Goal: Task Accomplishment & Management: Complete application form

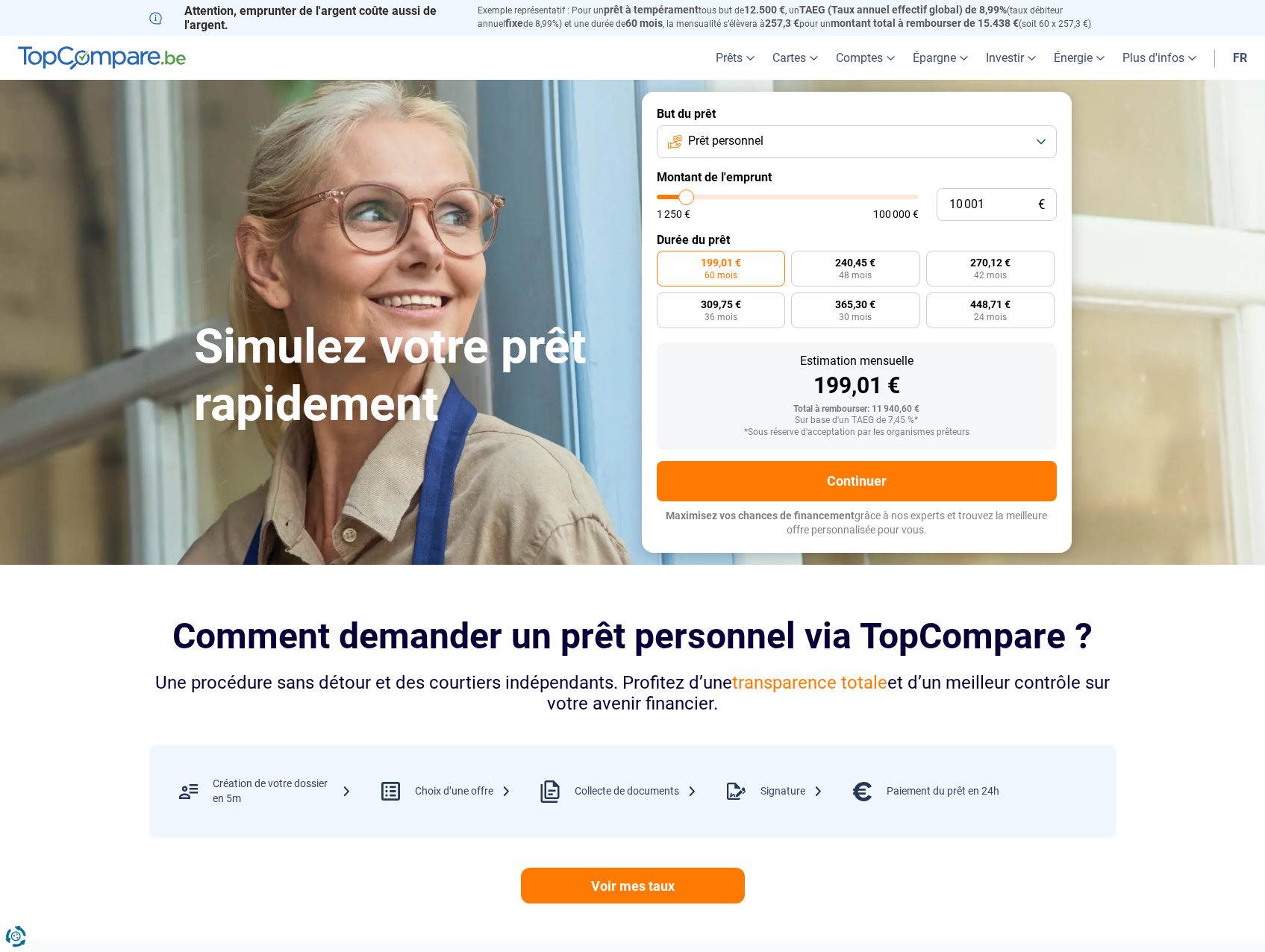
type input "11 500"
type input "11500"
type input "11 750"
type input "11750"
type input "12 750"
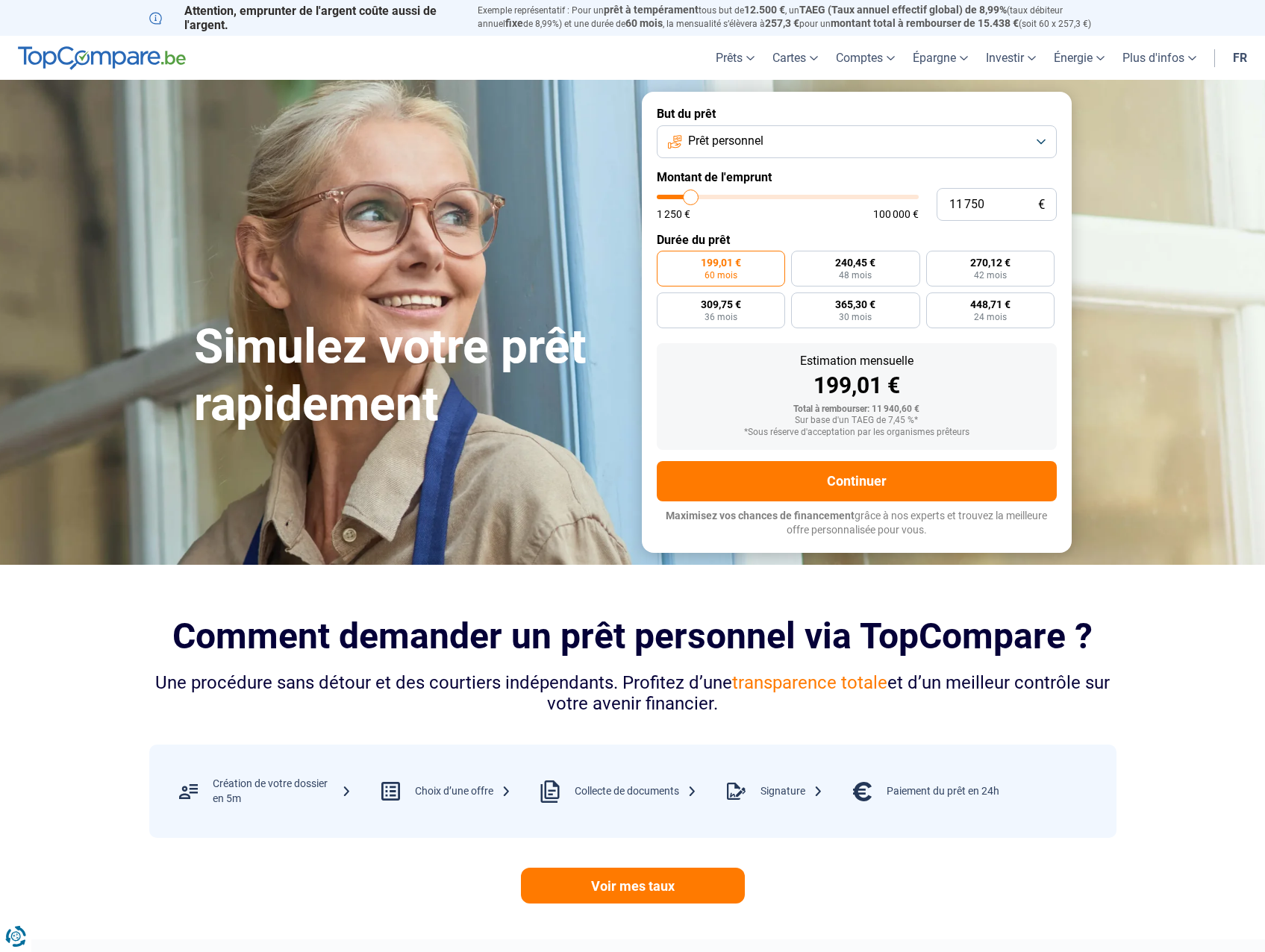
type input "12750"
type input "14 750"
type input "14750"
type input "17 250"
type input "17250"
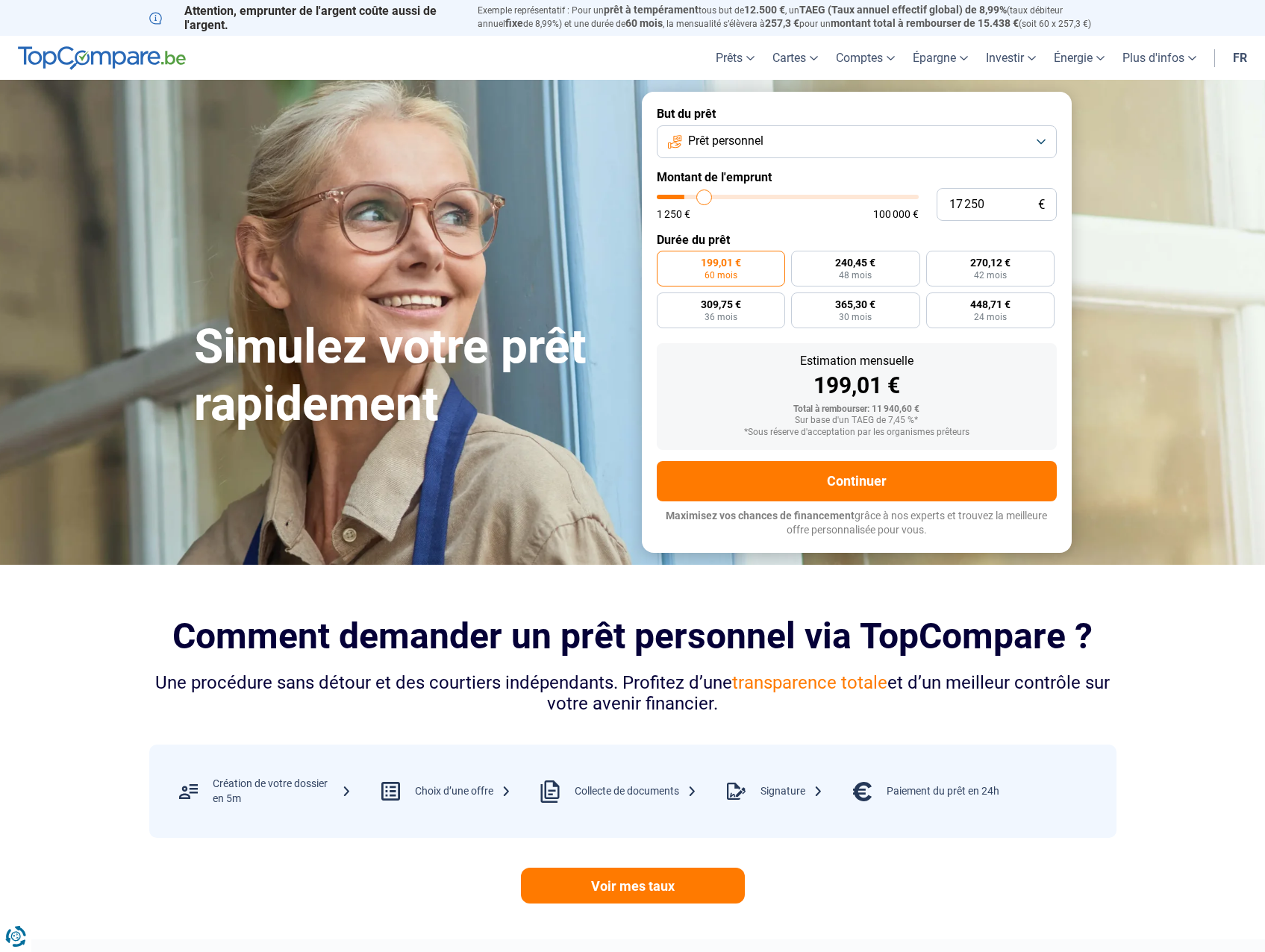
type input "21 250"
type input "21250"
type input "25 250"
type input "25250"
type input "28 250"
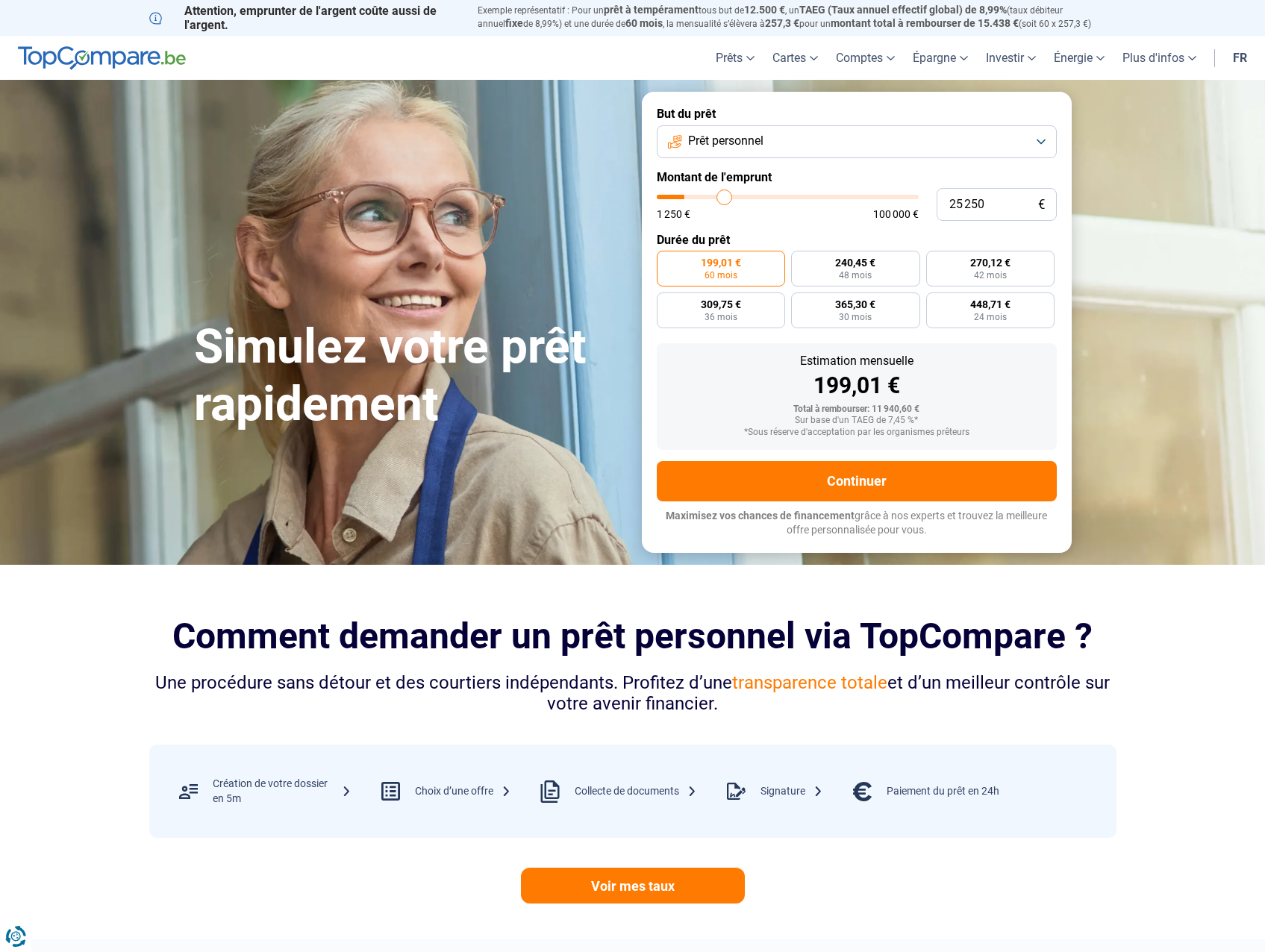
type input "28250"
type input "32 500"
type input "32500"
type input "35 250"
type input "35250"
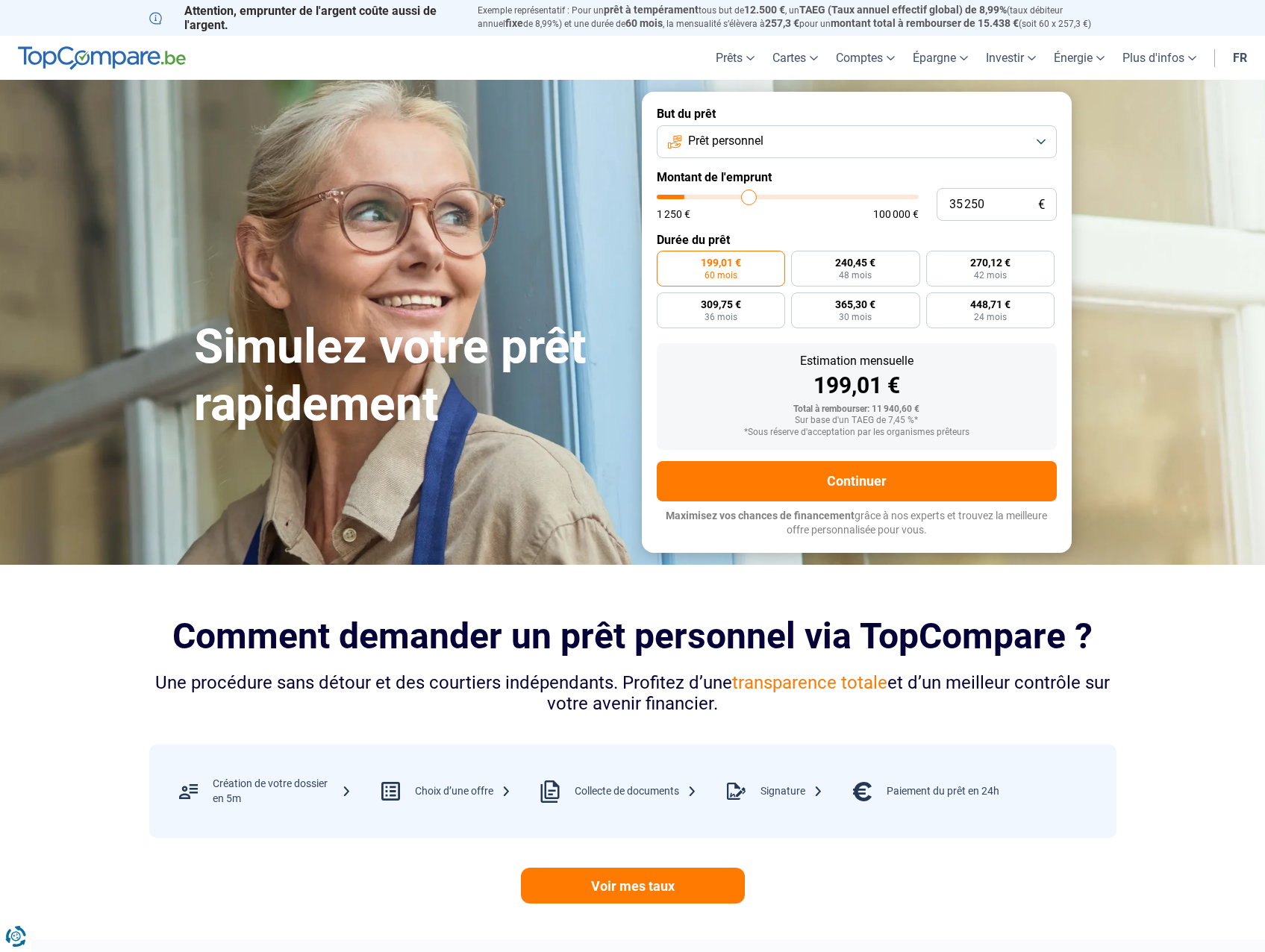
type input "38 000"
type input "38000"
type input "40 750"
type input "40750"
type input "42 250"
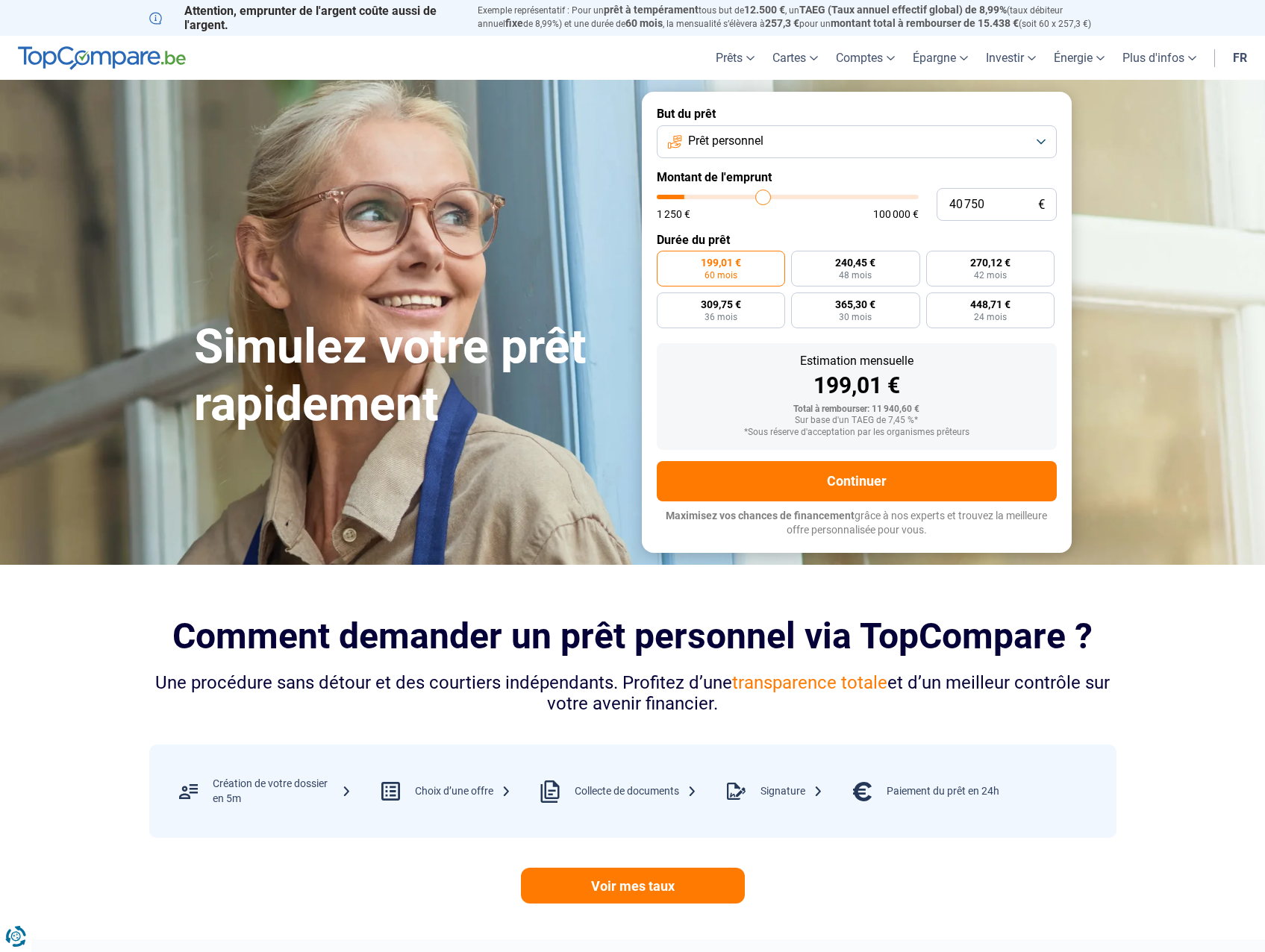
type input "42250"
type input "45 250"
type input "45250"
type input "48 000"
type input "48000"
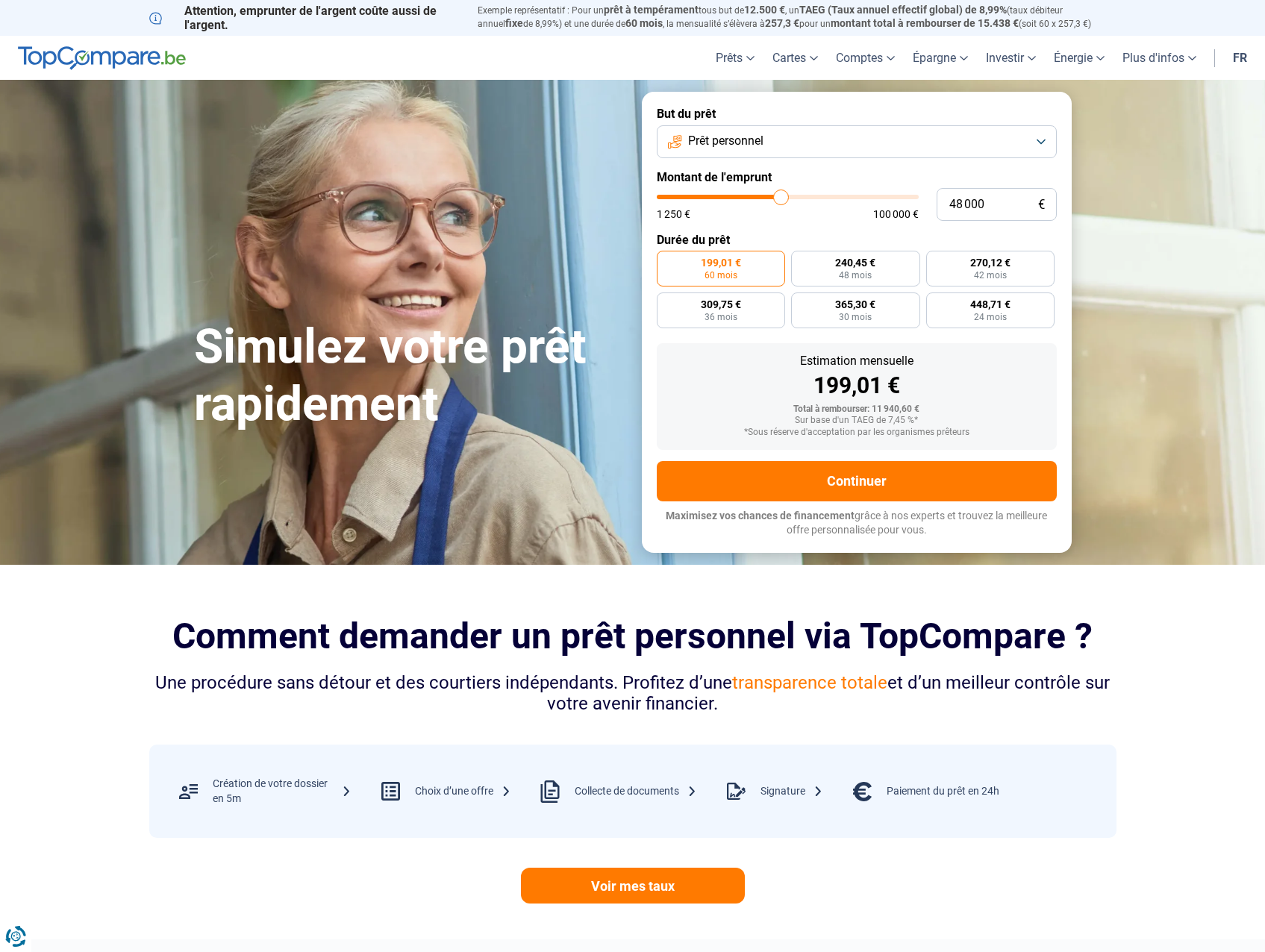
type input "52 500"
type input "52500"
type input "55 500"
type input "55500"
type input "60 250"
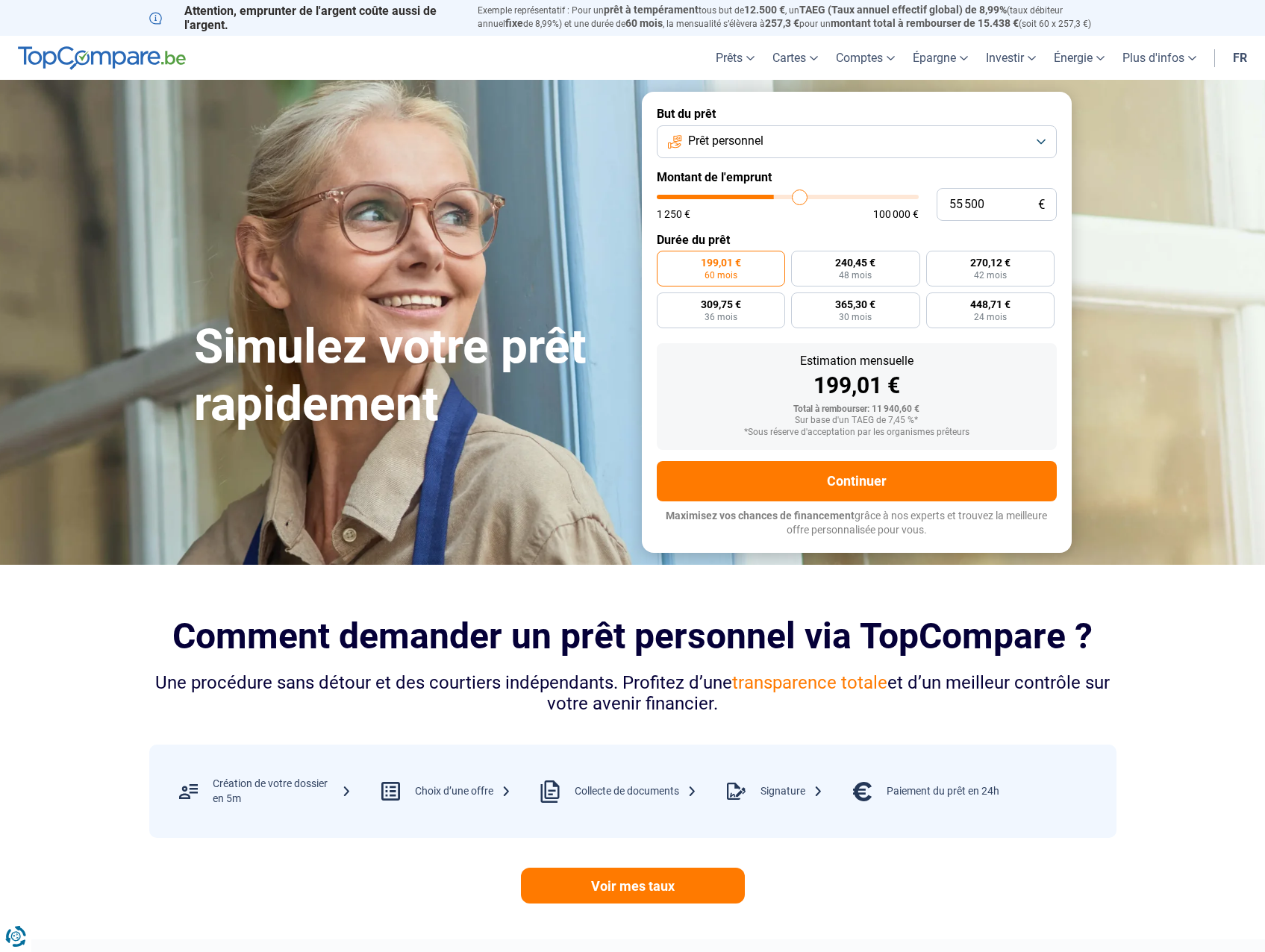
type input "60250"
type input "65 000"
type input "65000"
type input "68 250"
type input "68250"
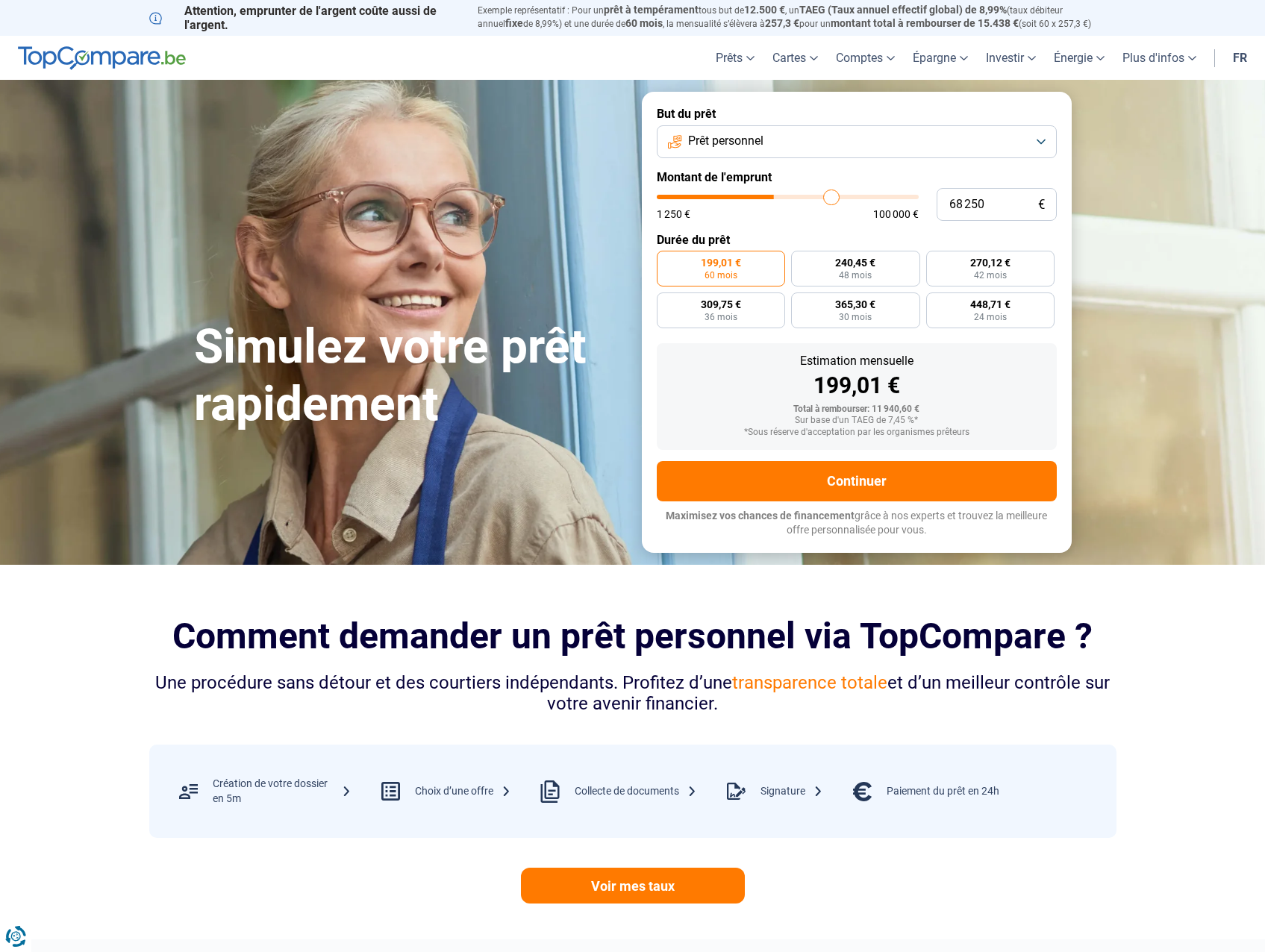
type input "74 000"
type input "74000"
type input "78 000"
type input "78000"
type input "84 500"
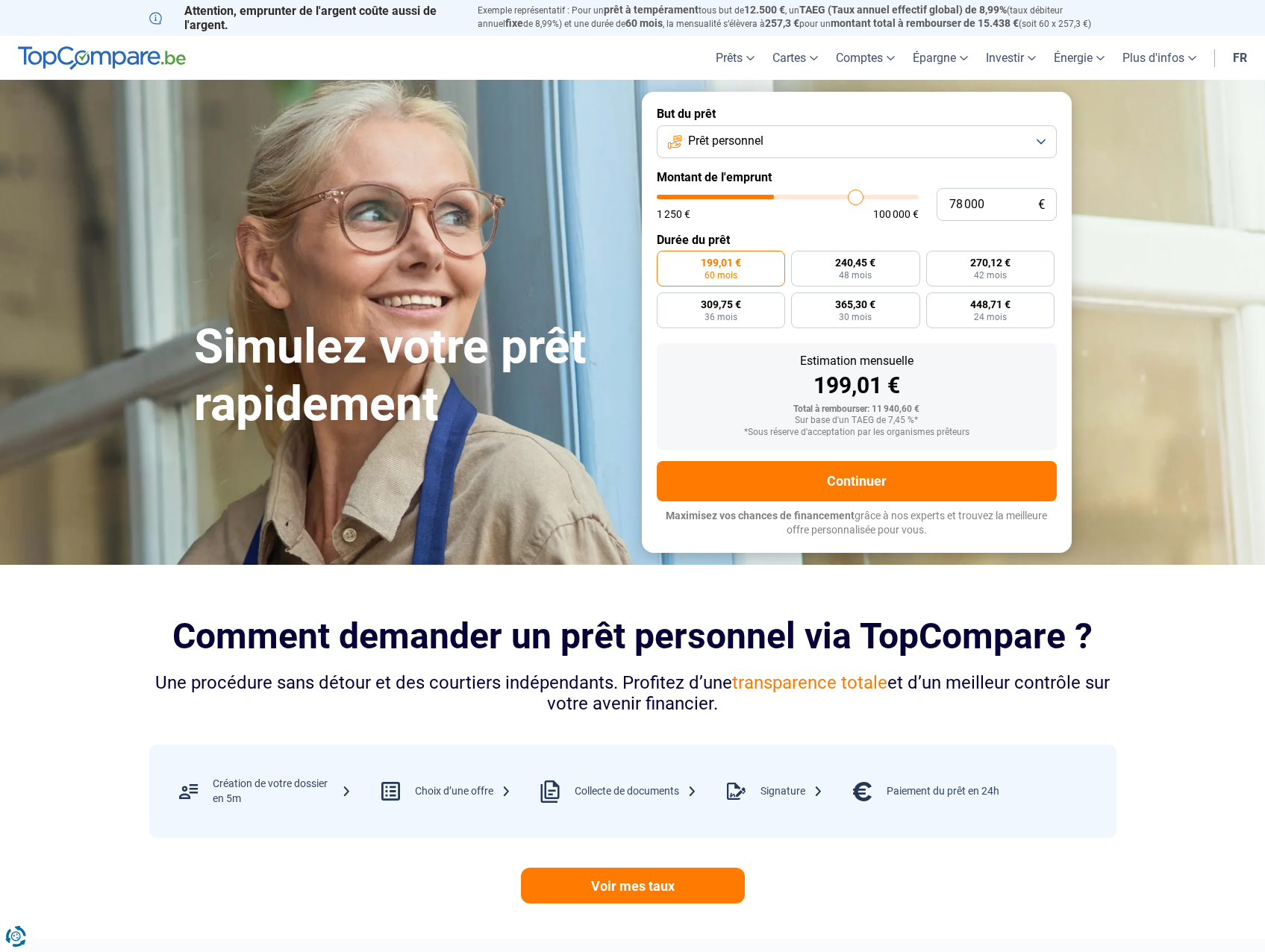
type input "84500"
type input "91 000"
type input "91000"
type input "94 250"
type input "94250"
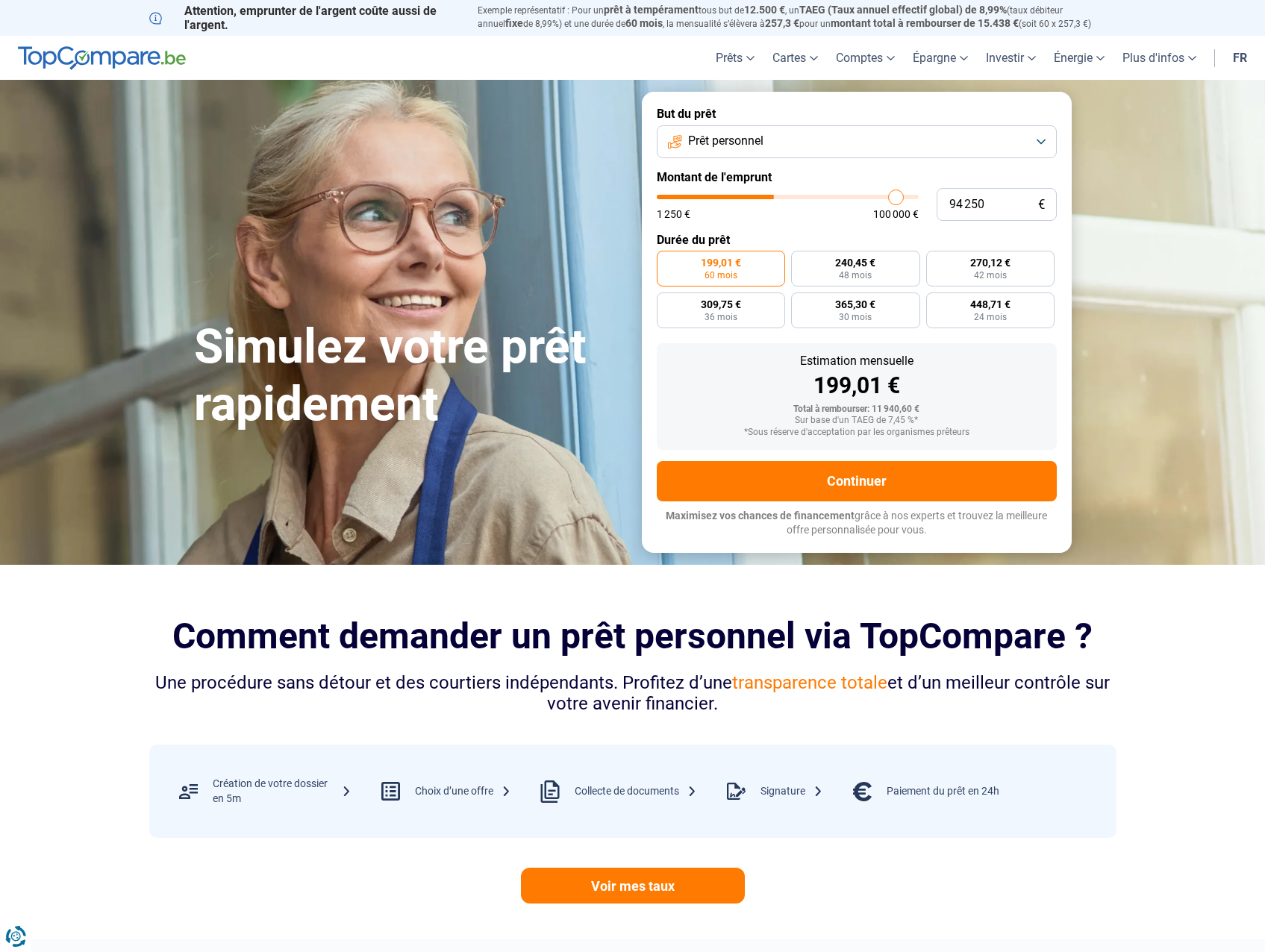
type input "98 000"
type input "98000"
type input "100 000"
drag, startPoint x: 691, startPoint y: 200, endPoint x: 958, endPoint y: 199, distance: 267.0
type input "100000"
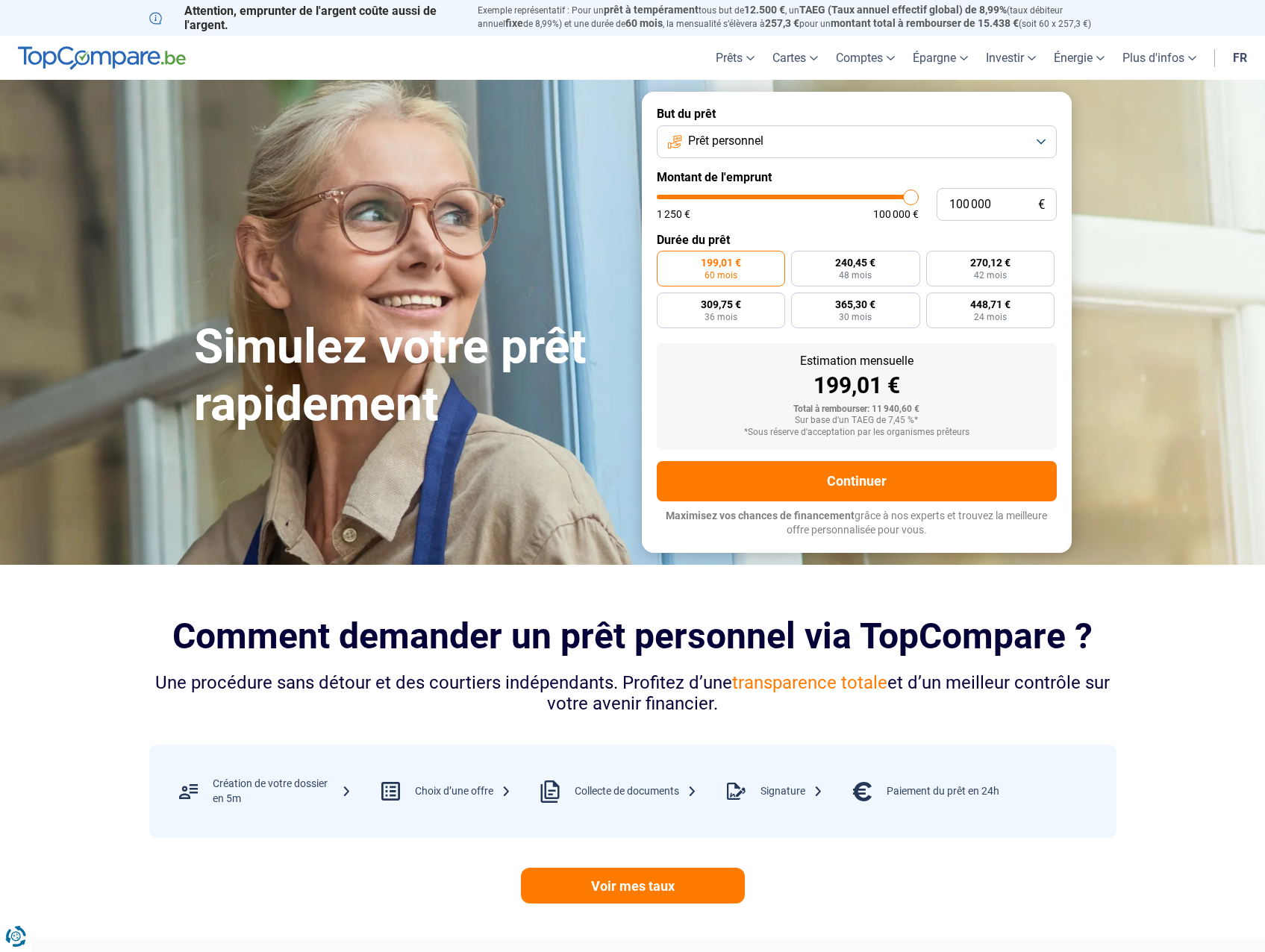
click at [919, 199] on input "range" at bounding box center [788, 197] width 262 height 5
radio input "false"
click at [1241, 54] on link "fr" at bounding box center [1239, 57] width 32 height 44
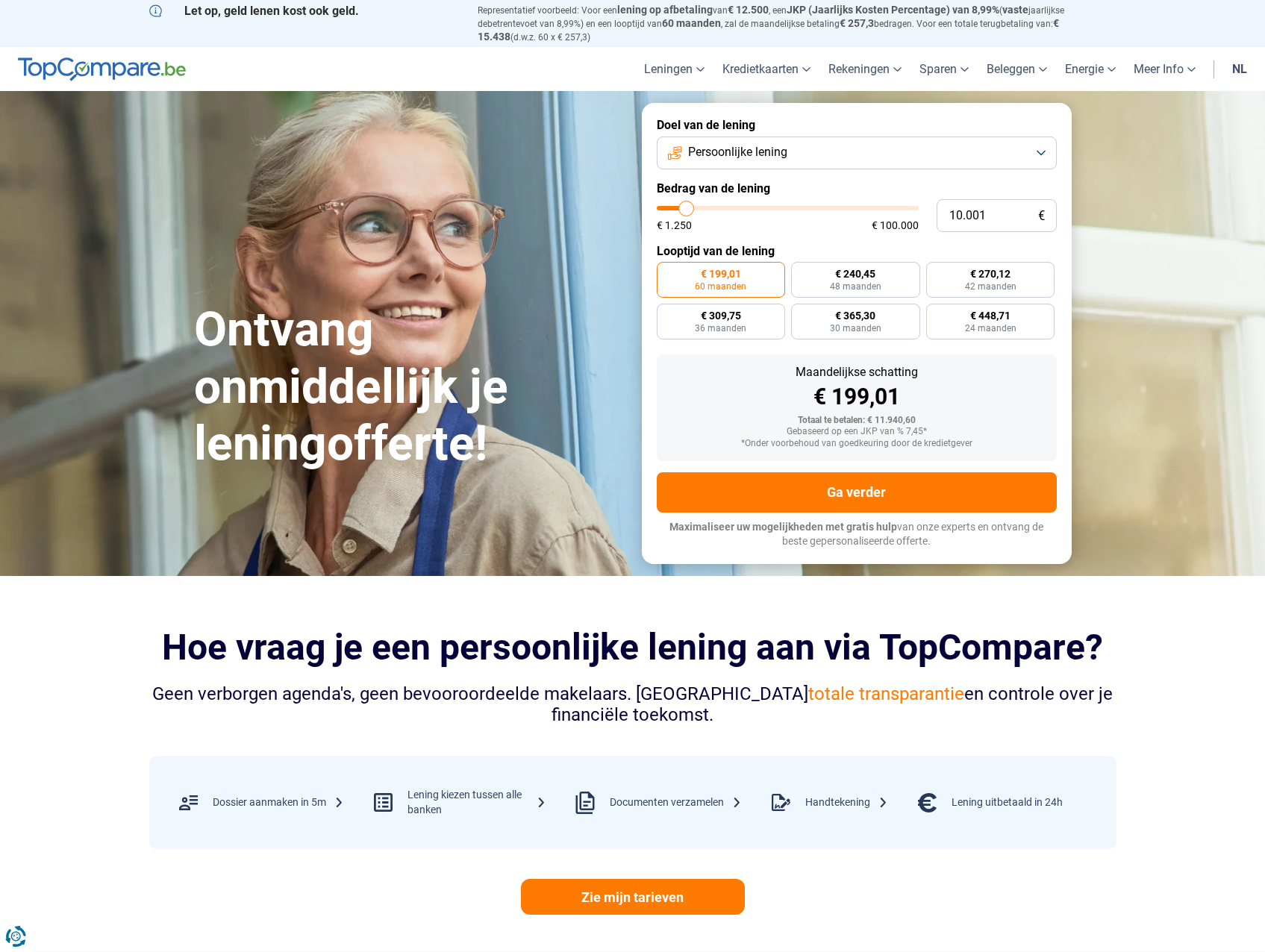
type input "10.250"
type input "10250"
type input "14.000"
type input "14000"
type input "25.000"
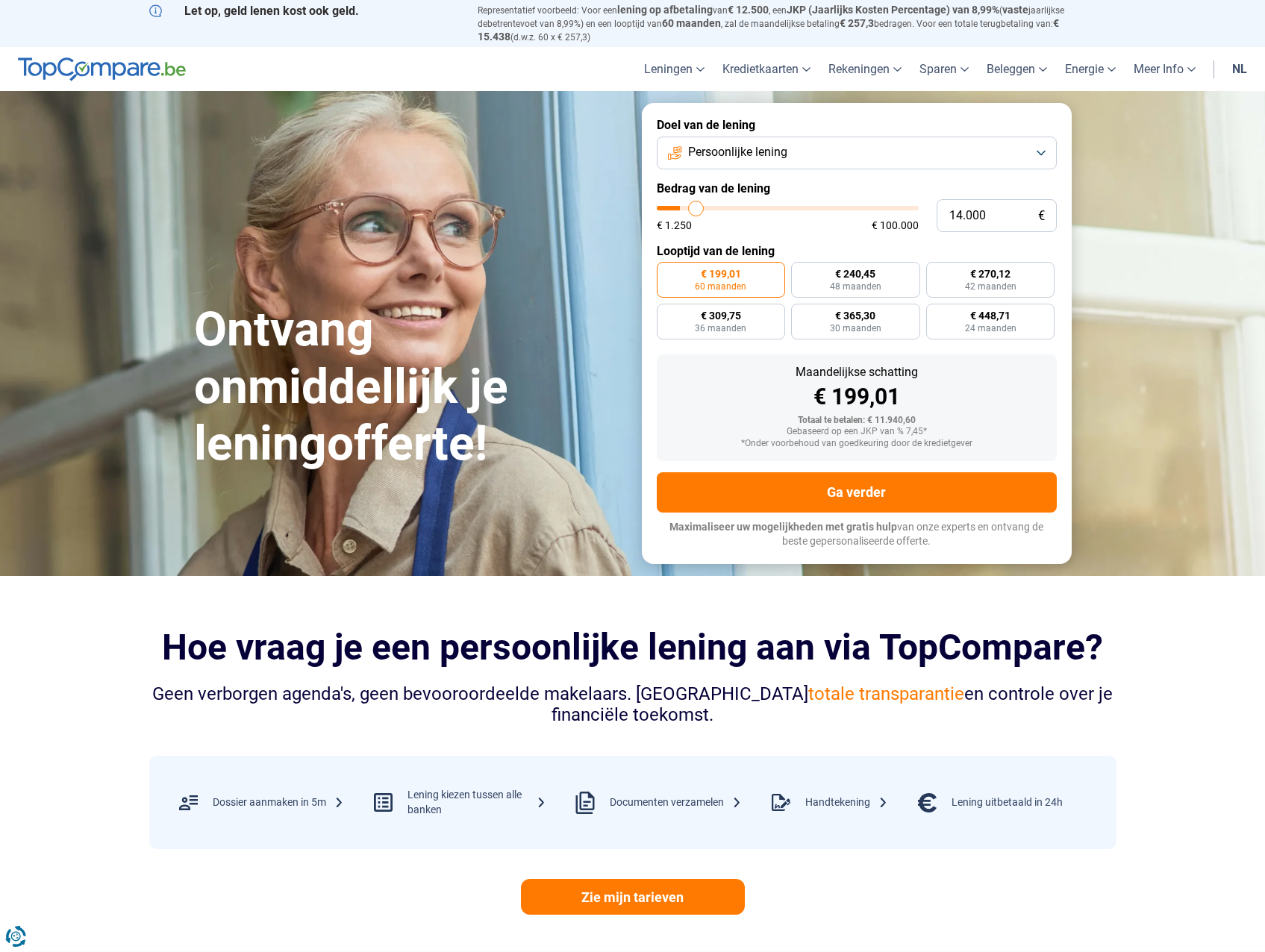
type input "25000"
type input "38.000"
type input "38000"
type input "59.250"
type input "59250"
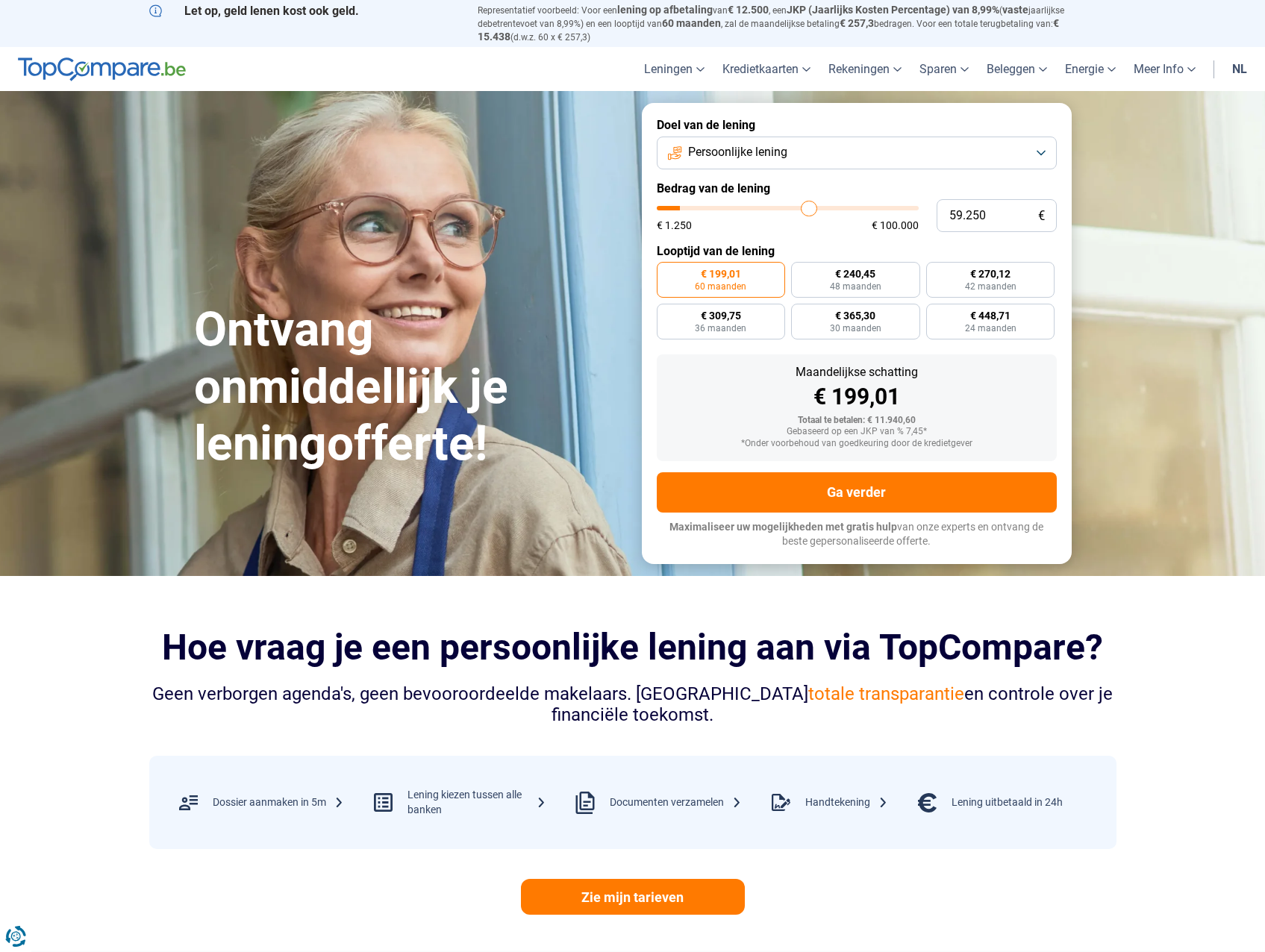
type input "86.500"
type input "86500"
type input "100.000"
drag, startPoint x: 687, startPoint y: 211, endPoint x: 1017, endPoint y: 199, distance: 330.2
type input "100000"
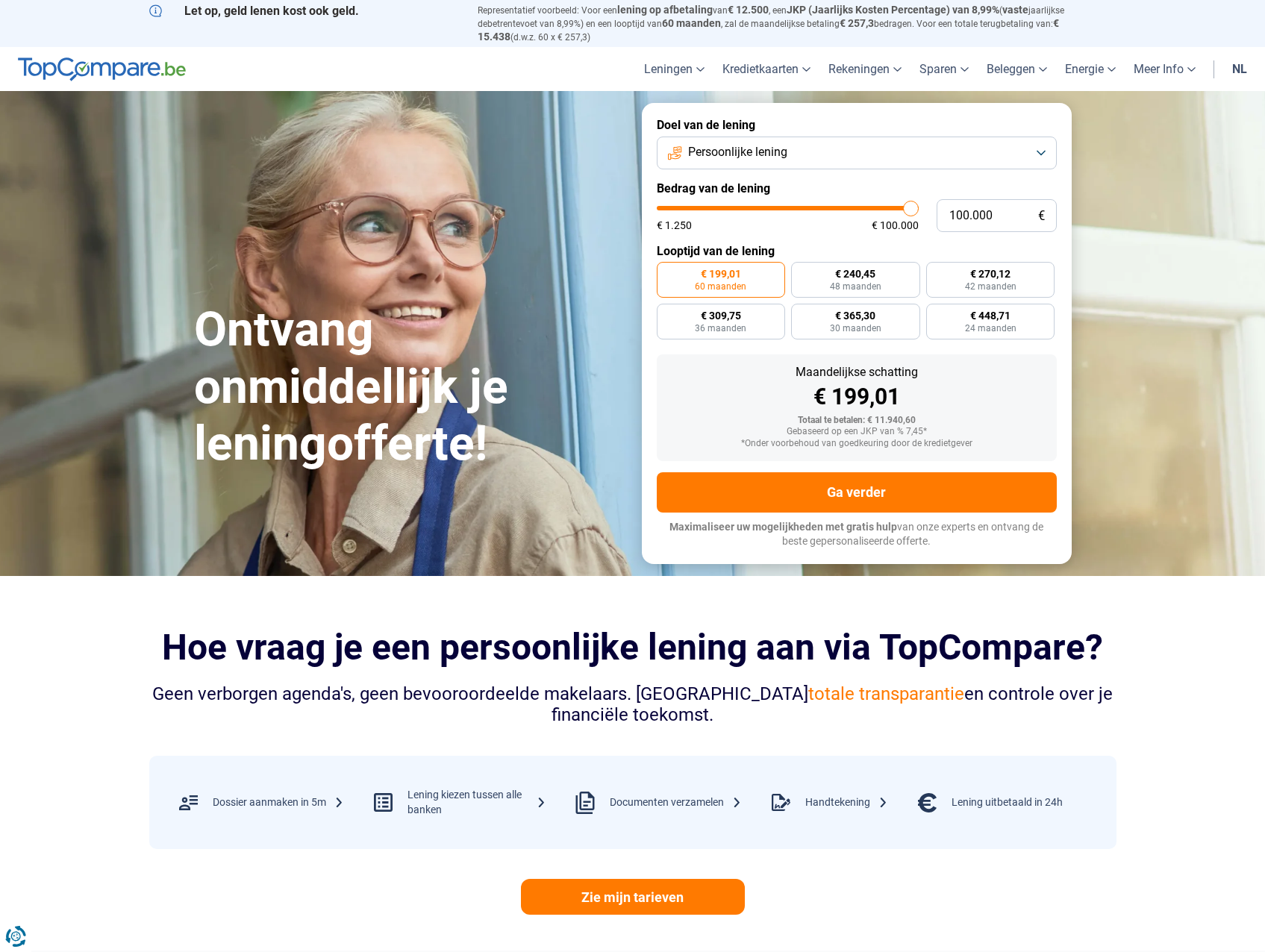
click at [919, 206] on input "range" at bounding box center [788, 208] width 262 height 5
radio input "false"
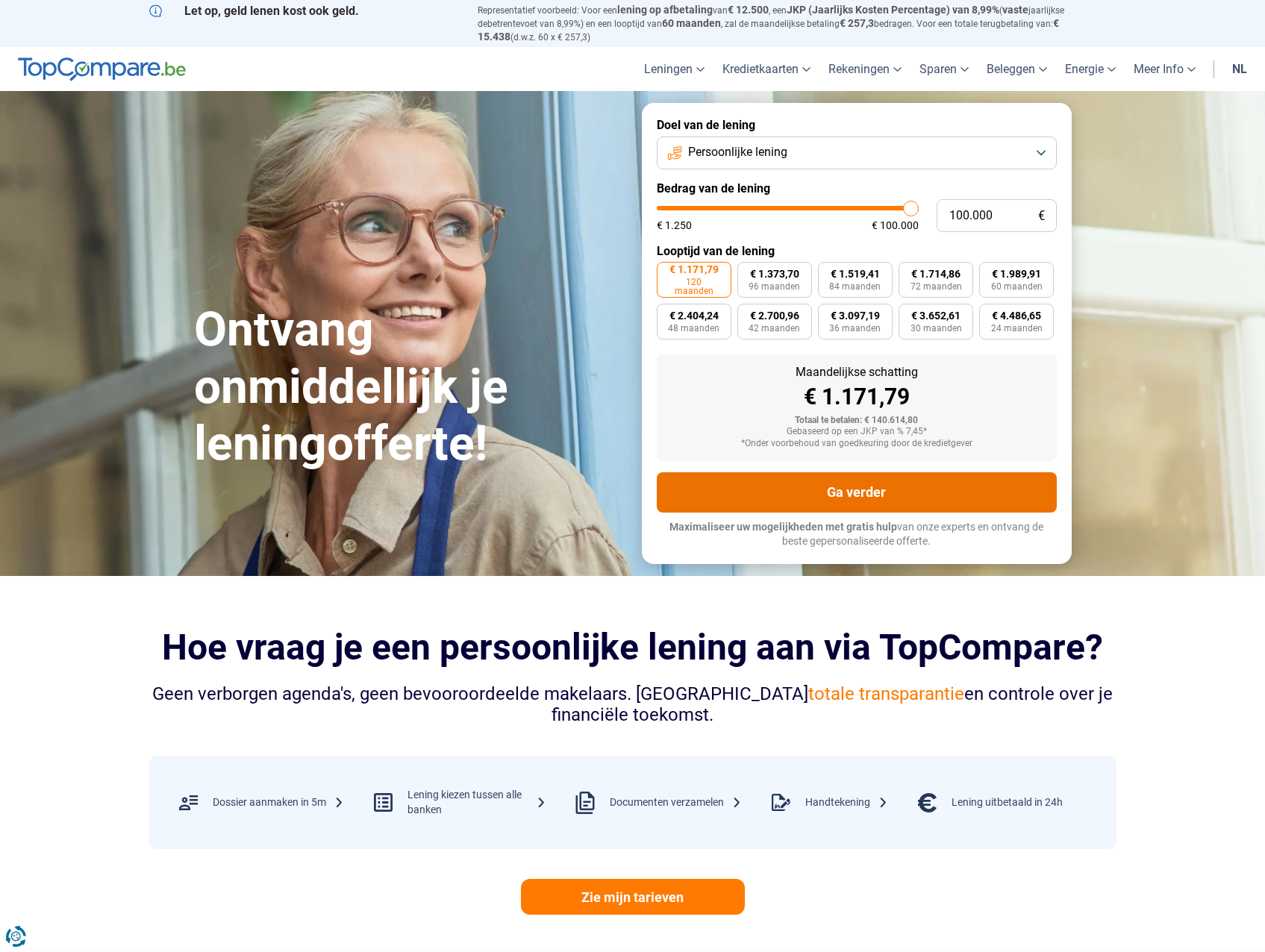
click at [896, 496] on button "Ga verder" at bounding box center [856, 493] width 400 height 40
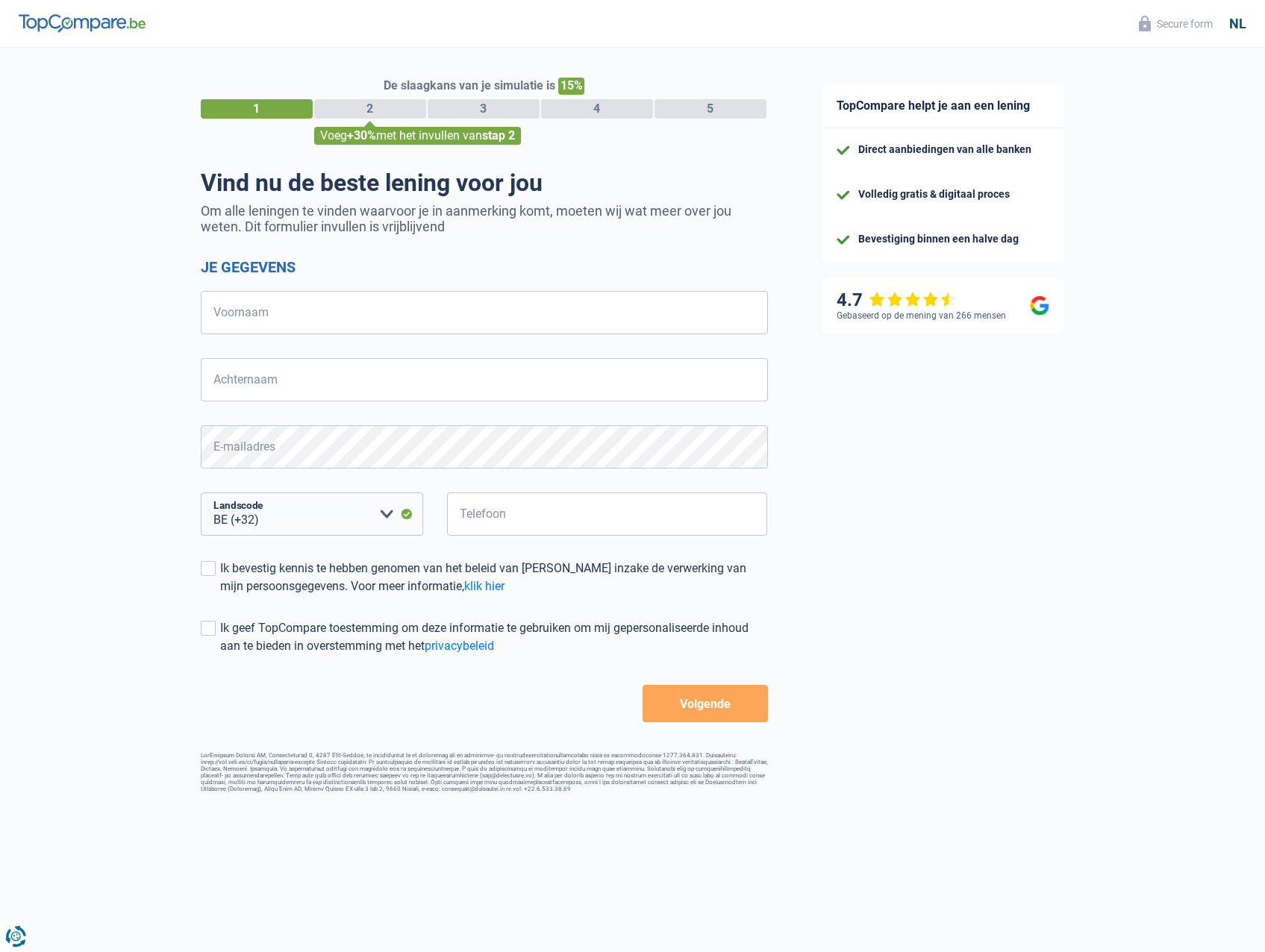
select select "32"
